Goal: Task Accomplishment & Management: Manage account settings

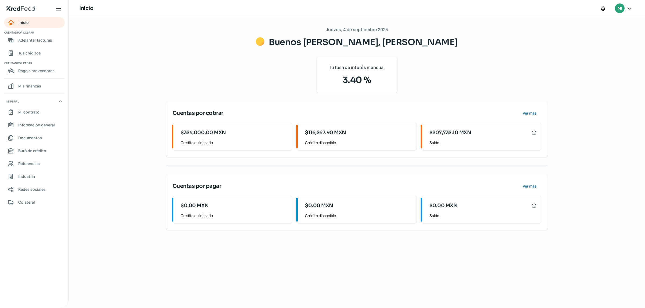
click at [35, 30] on span "Cuentas por cobrar" at bounding box center [34, 32] width 60 height 5
click at [37, 22] on link "Inicio" at bounding box center [34, 22] width 60 height 11
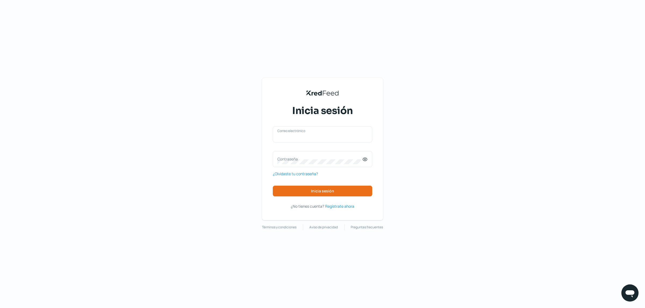
type input "[EMAIL_ADDRESS][DOMAIN_NAME]"
click at [332, 190] on span "Inicia sesión" at bounding box center [322, 191] width 23 height 4
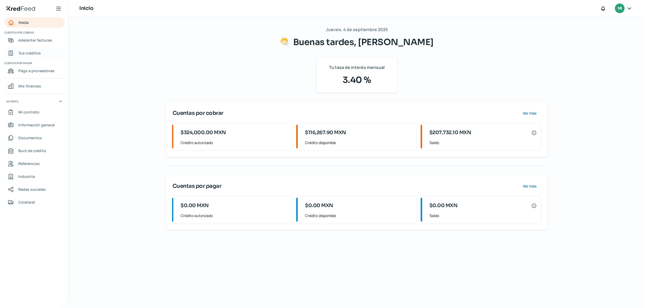
click at [34, 56] on span "Tus créditos" at bounding box center [29, 53] width 23 height 7
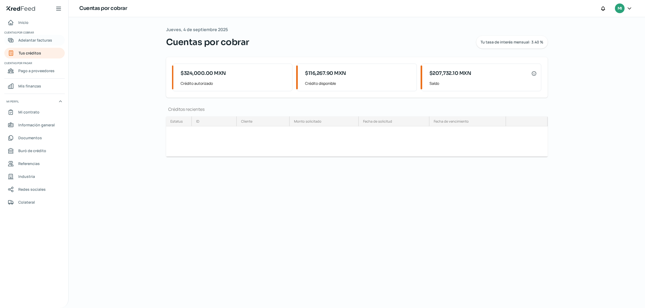
click at [39, 39] on span "Adelantar facturas" at bounding box center [35, 40] width 34 height 7
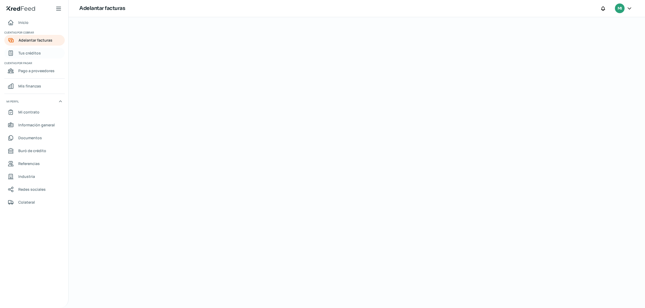
click at [33, 54] on span "Tus créditos" at bounding box center [29, 53] width 23 height 7
